Goal: Task Accomplishment & Management: Manage account settings

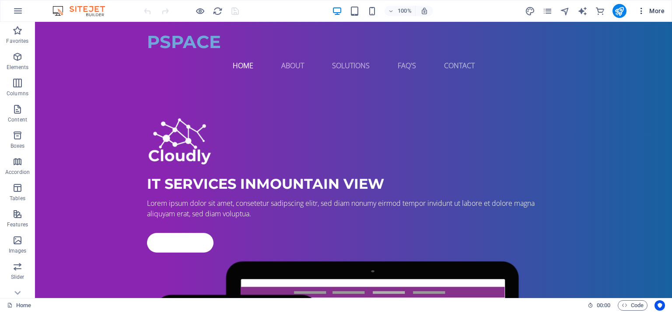
click at [642, 14] on icon "button" at bounding box center [641, 11] width 9 height 9
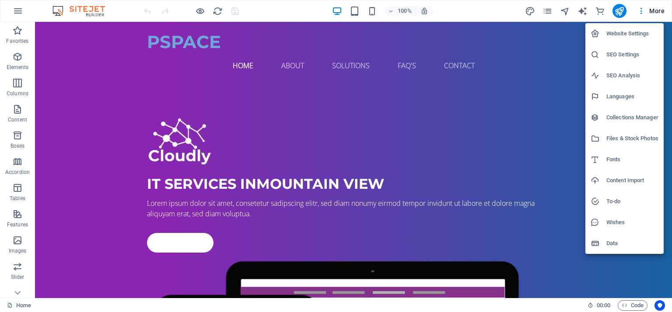
click at [626, 34] on h6 "Website Settings" at bounding box center [632, 33] width 52 height 10
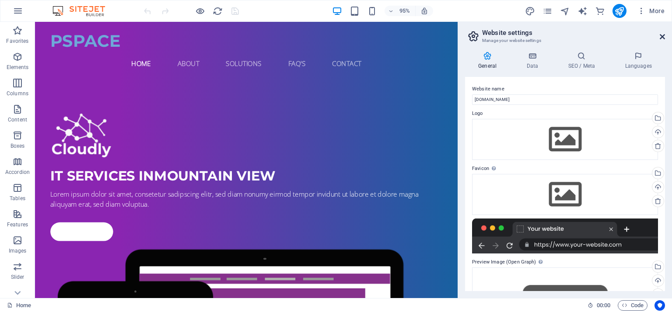
click at [660, 37] on icon at bounding box center [662, 36] width 5 height 7
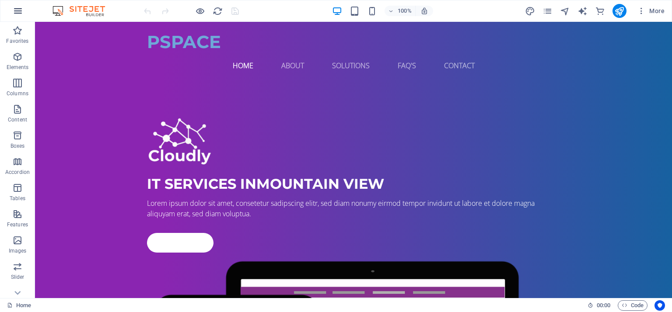
click at [17, 11] on icon "button" at bounding box center [18, 11] width 10 height 10
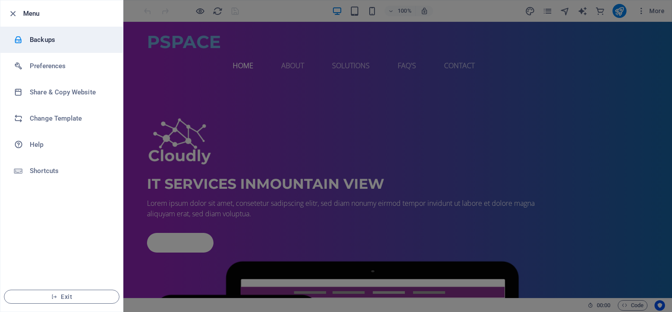
click at [51, 37] on h6 "Backups" at bounding box center [70, 40] width 81 height 10
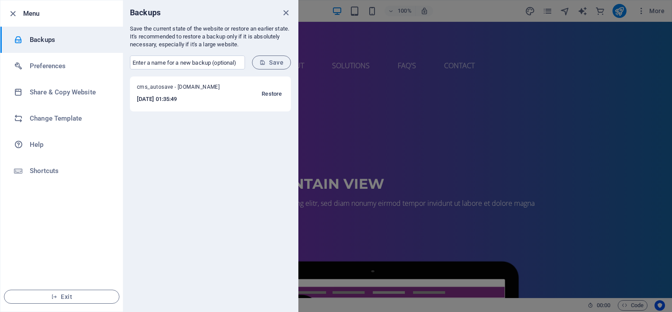
click at [273, 91] on span "Restore" at bounding box center [272, 94] width 20 height 10
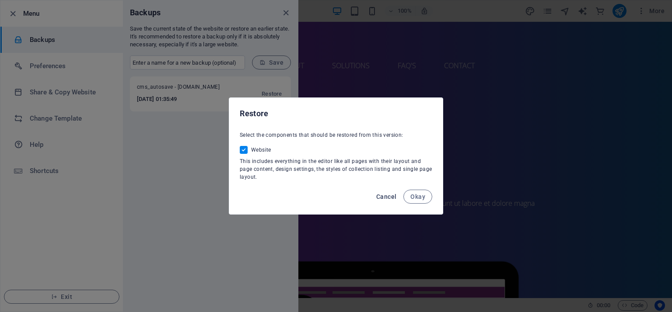
click at [387, 199] on span "Cancel" at bounding box center [386, 196] width 20 height 7
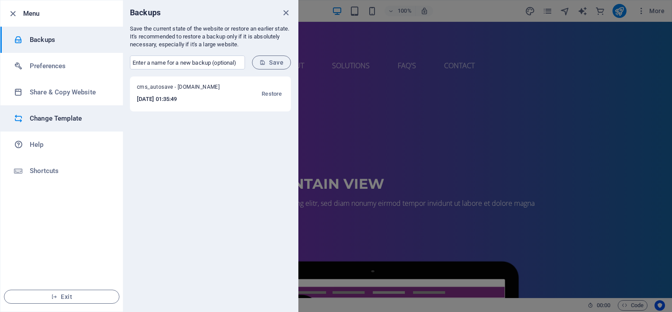
click at [66, 109] on li "Change Template" at bounding box center [61, 118] width 122 height 26
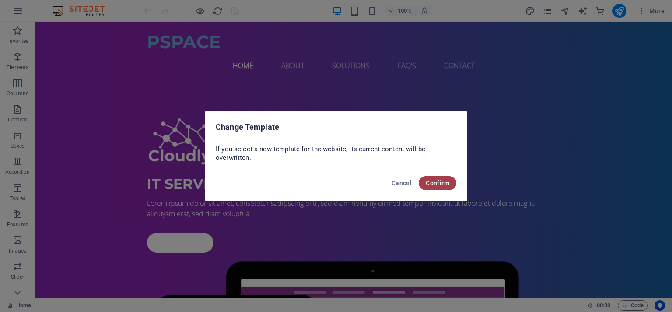
click at [445, 186] on span "Confirm" at bounding box center [438, 183] width 24 height 7
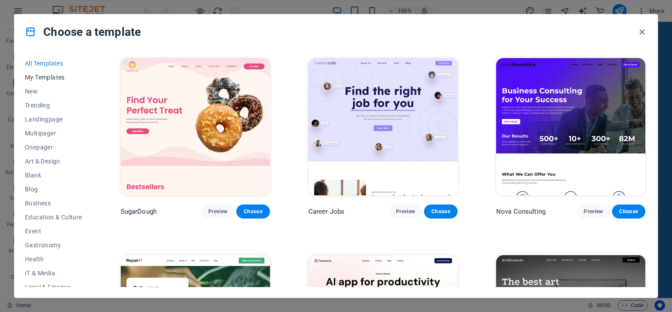
click at [65, 74] on span "My Templates" at bounding box center [53, 77] width 57 height 7
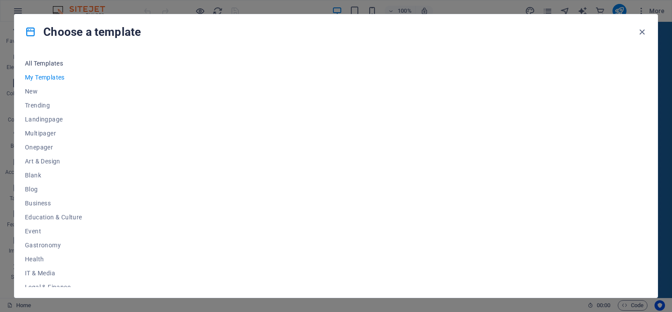
click at [63, 61] on span "All Templates" at bounding box center [53, 63] width 57 height 7
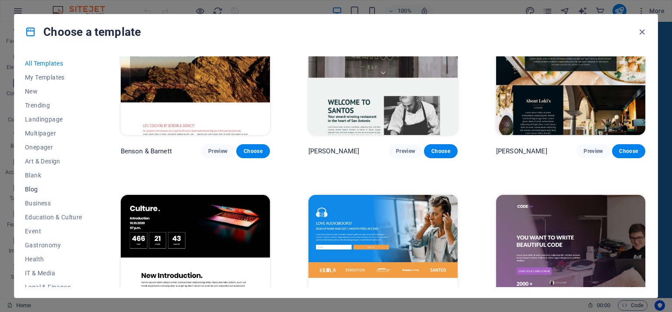
scroll to position [133, 0]
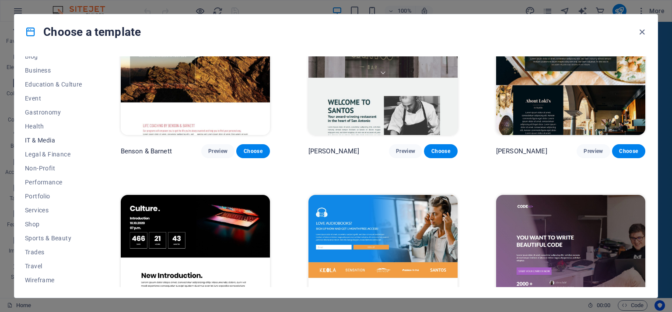
click at [39, 135] on button "IT & Media" at bounding box center [53, 140] width 57 height 14
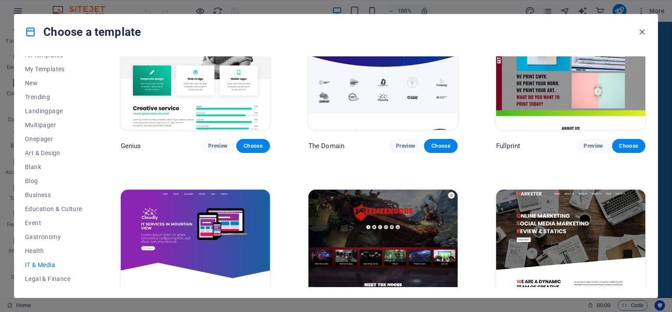
scroll to position [0, 0]
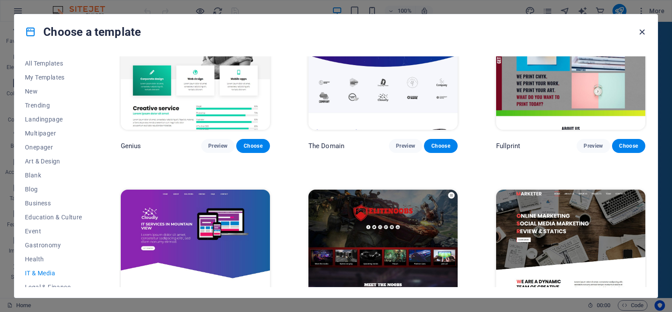
click at [644, 31] on icon "button" at bounding box center [642, 32] width 10 height 10
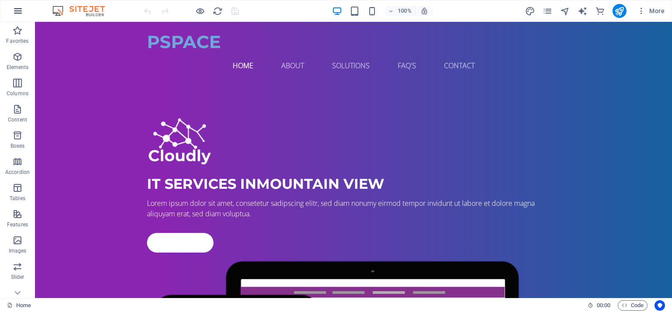
click at [17, 11] on icon "button" at bounding box center [18, 11] width 10 height 10
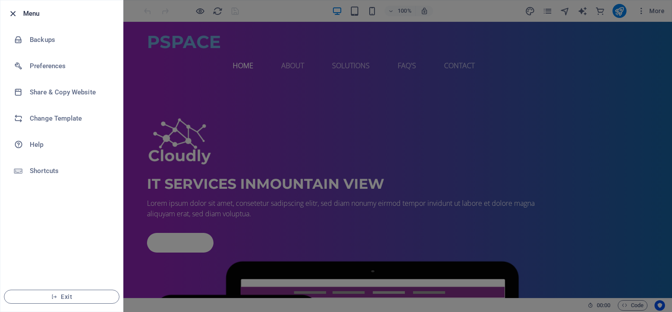
click at [14, 14] on icon "button" at bounding box center [13, 14] width 10 height 10
